Goal: Navigation & Orientation: Go to known website

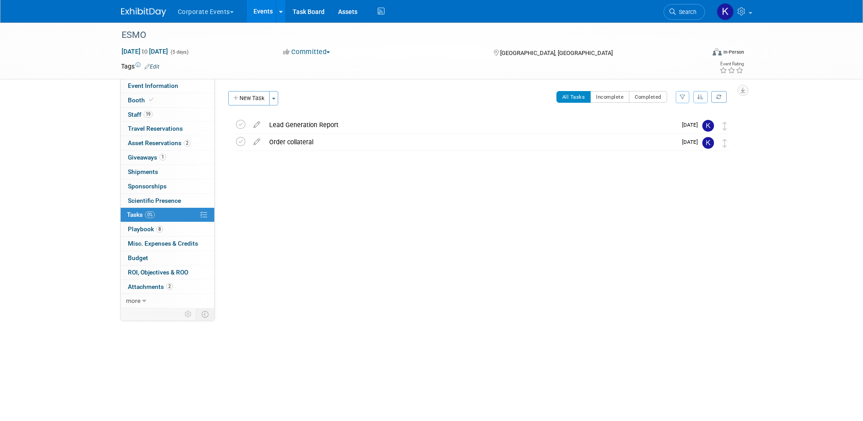
click at [216, 13] on button "Corporate Events" at bounding box center [211, 10] width 68 height 20
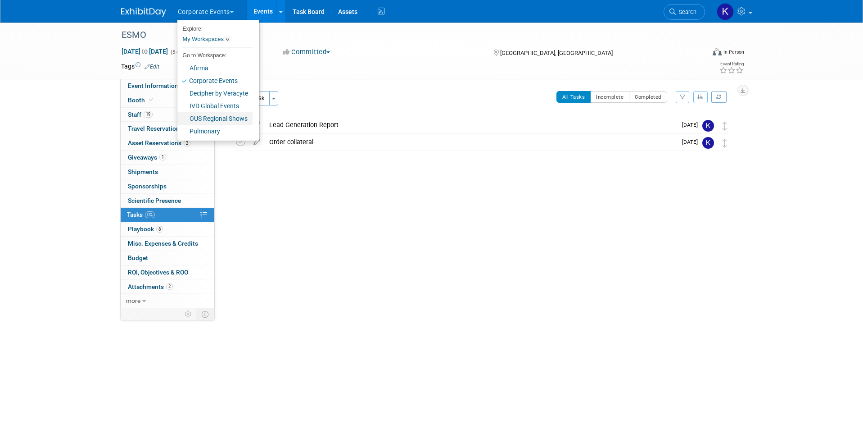
click at [218, 118] on link "OUS Regional Shows" at bounding box center [214, 118] width 75 height 13
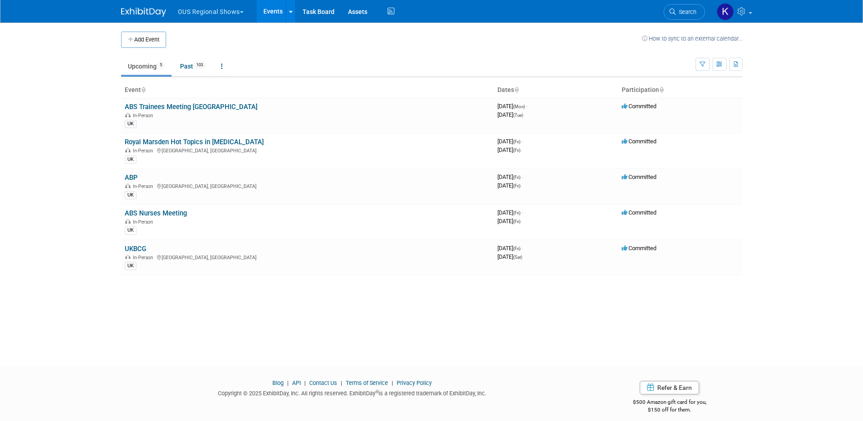
click at [241, 18] on button "OUS Regional Shows" at bounding box center [216, 10] width 78 height 20
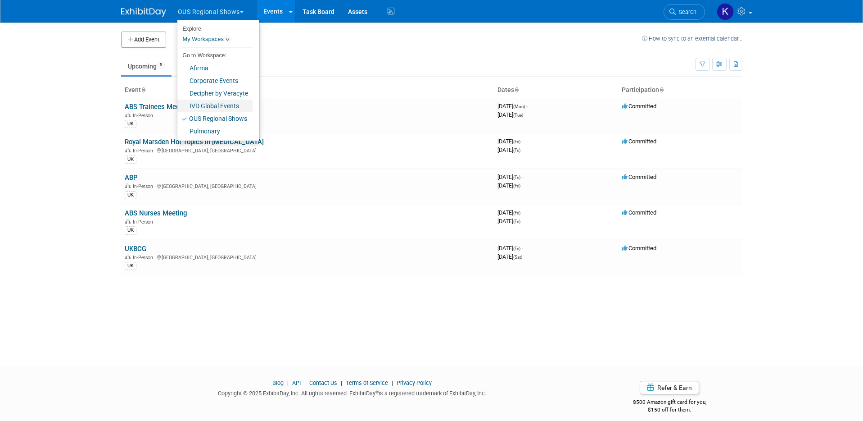
click at [230, 104] on link "IVD Global Events" at bounding box center [214, 106] width 75 height 13
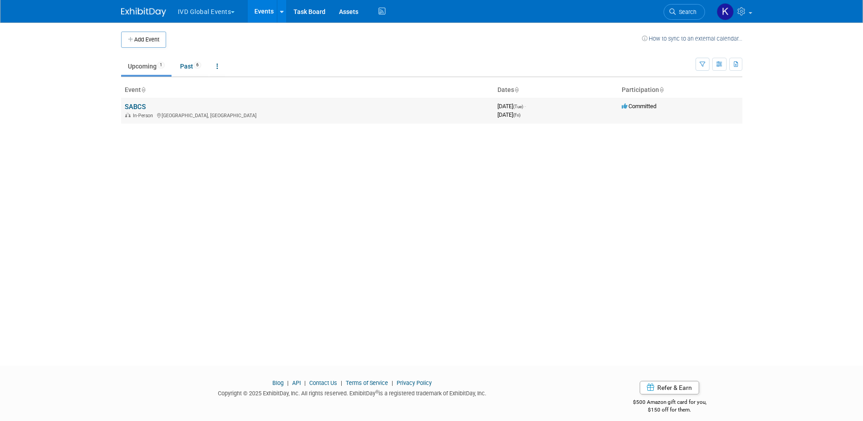
click at [132, 103] on link "SABCS" at bounding box center [135, 107] width 21 height 8
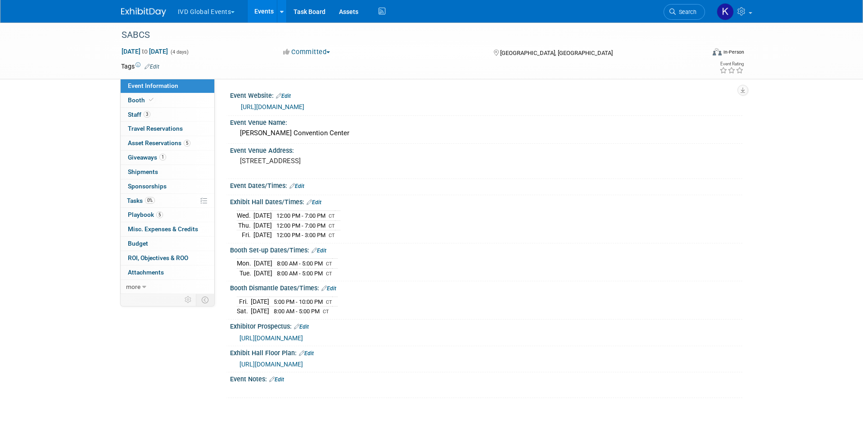
click at [300, 367] on span "https://sabcs2025.mapyourshow.com/8_0/exhview/index.cfm" at bounding box center [272, 363] width 64 height 7
